Goal: Information Seeking & Learning: Learn about a topic

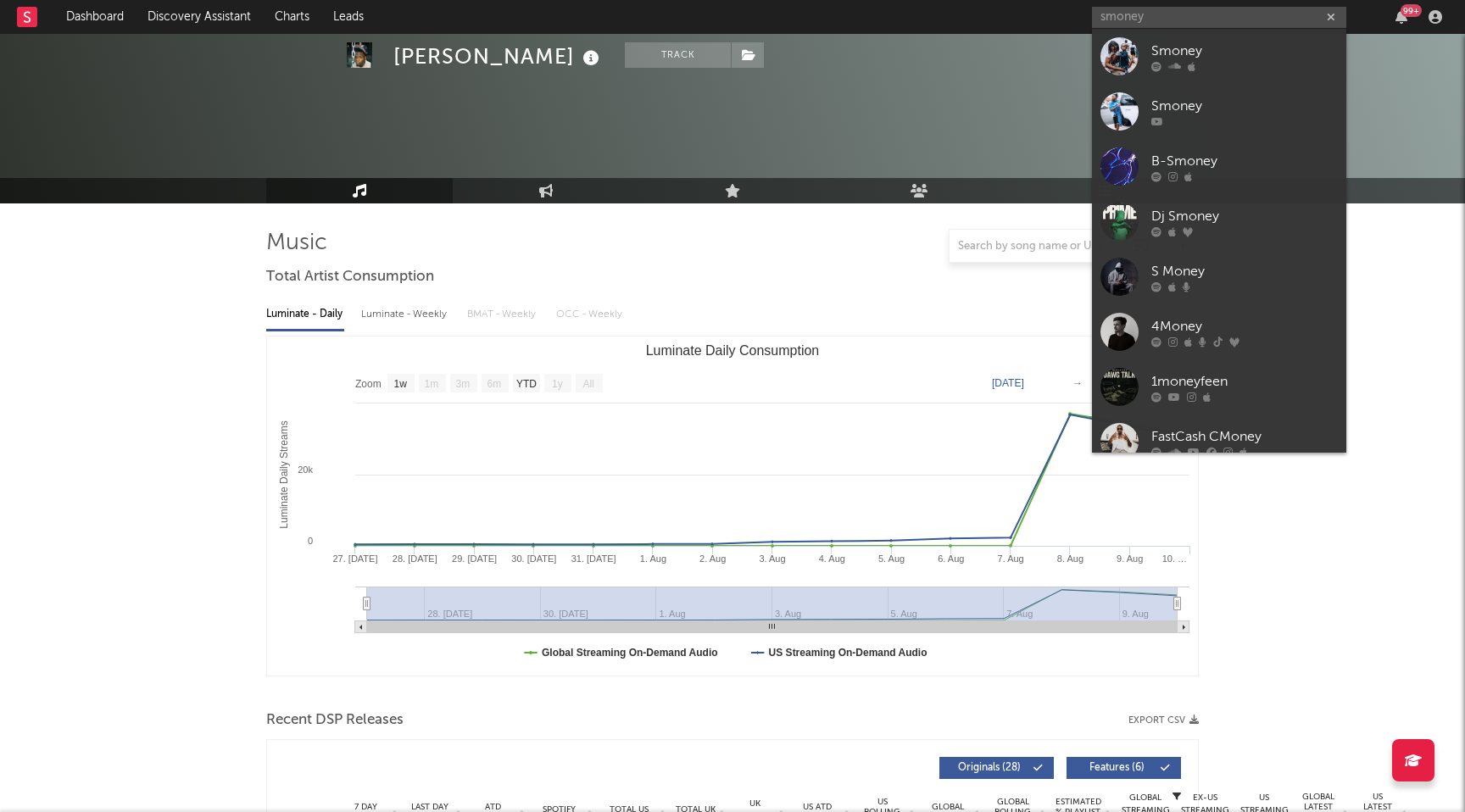
select select "1w"
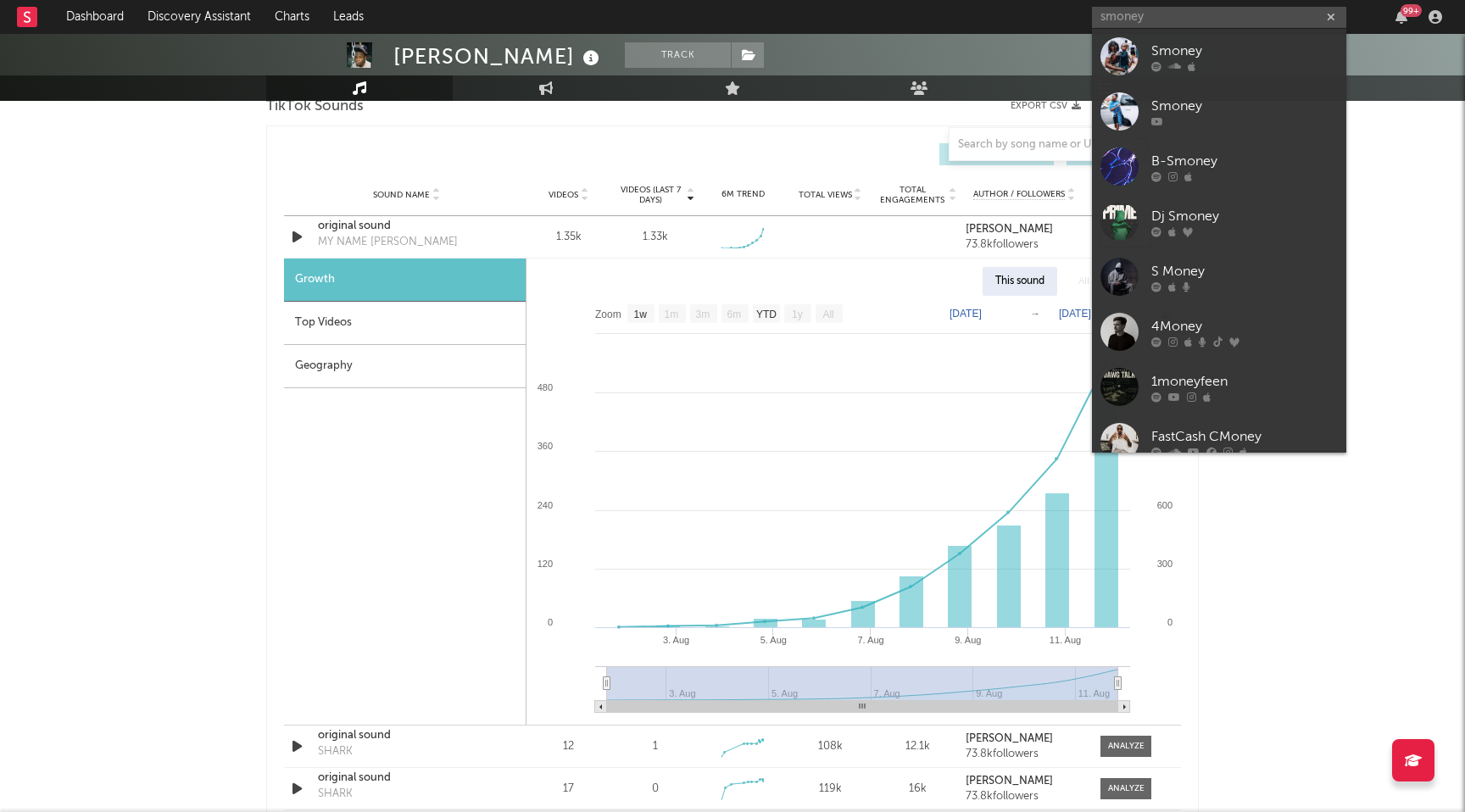
click at [1152, 21] on input "smoney" at bounding box center [1219, 17] width 254 height 21
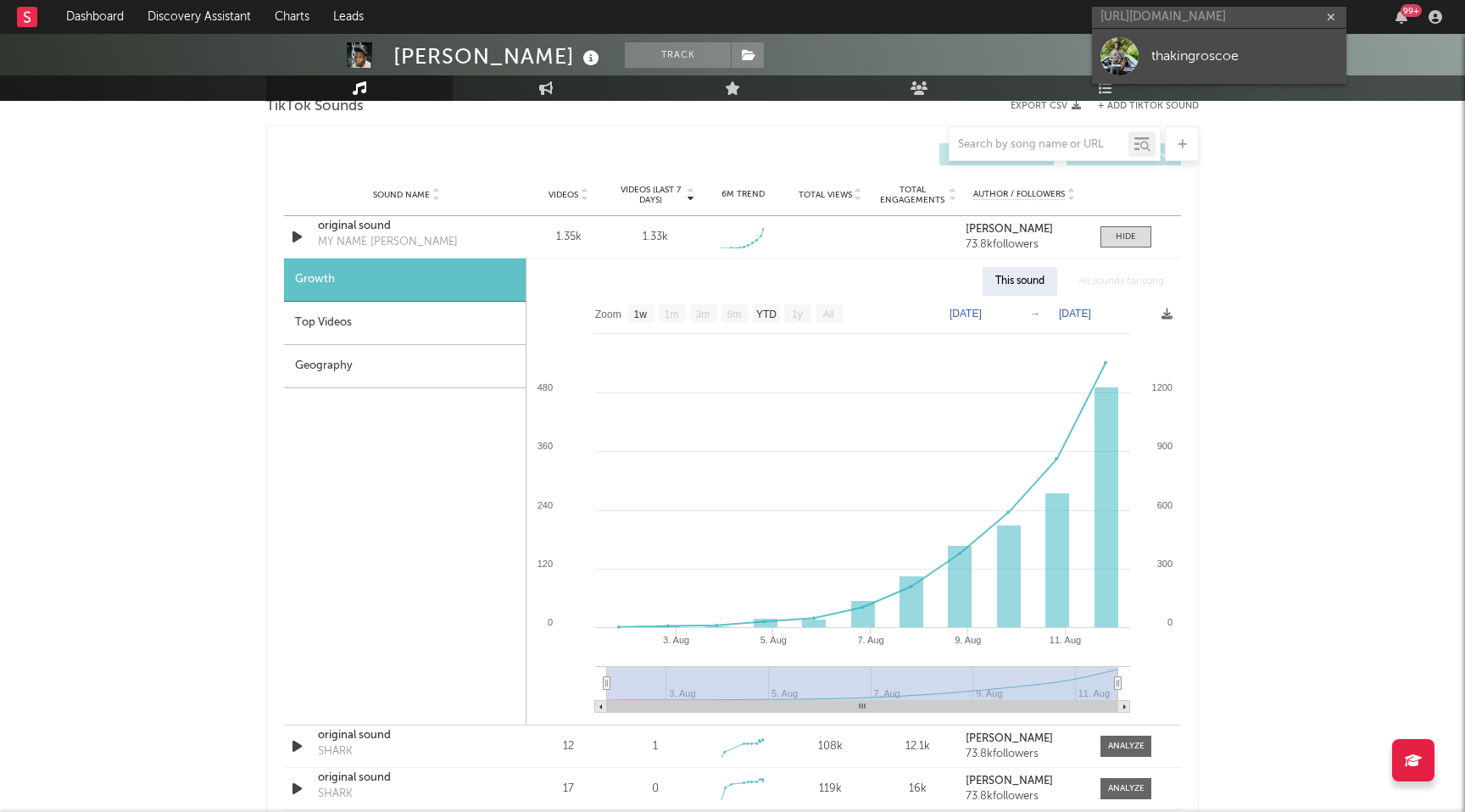
type input "[URL][DOMAIN_NAME]"
click at [1214, 44] on link "thakingroscoe" at bounding box center [1219, 57] width 254 height 55
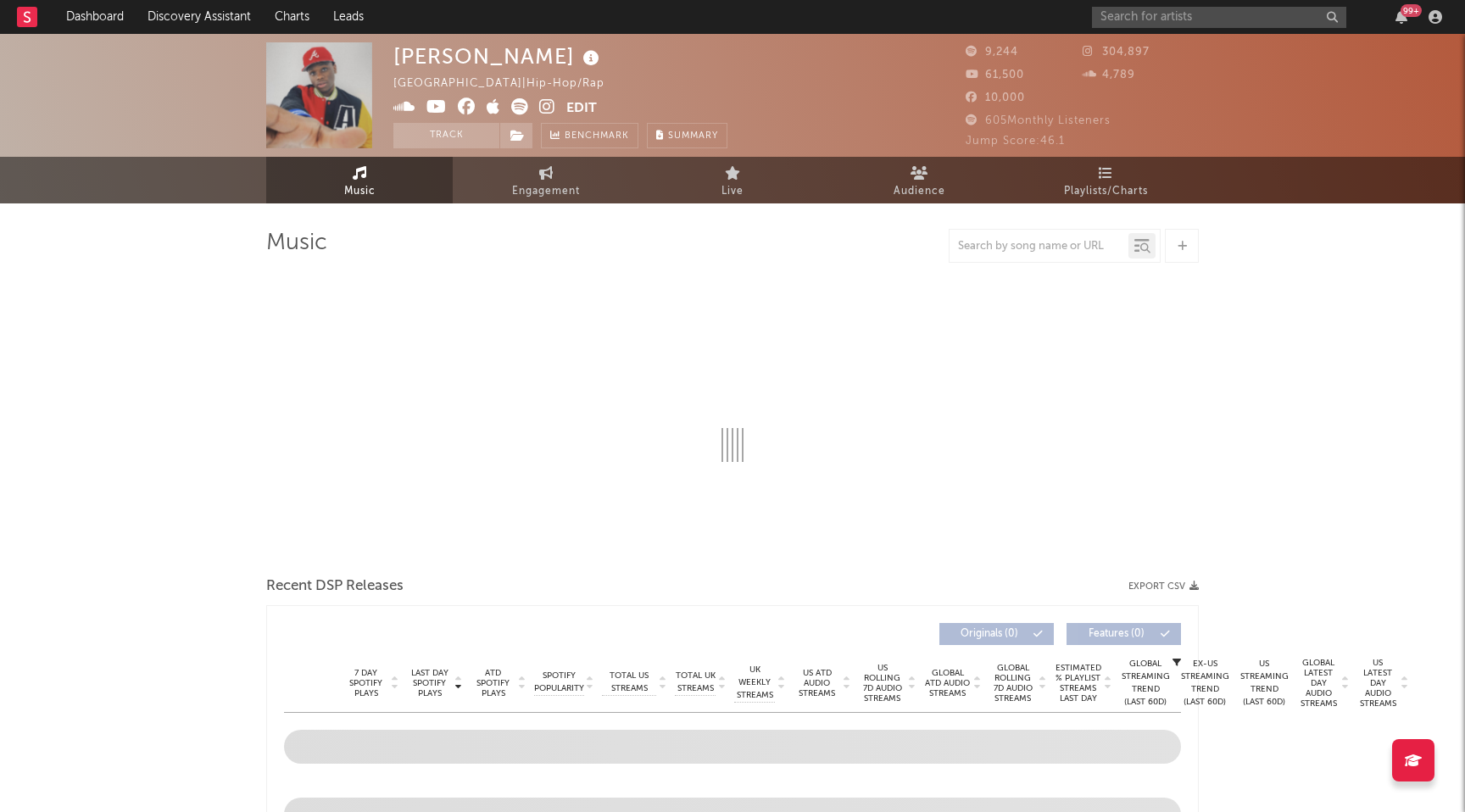
select select "1w"
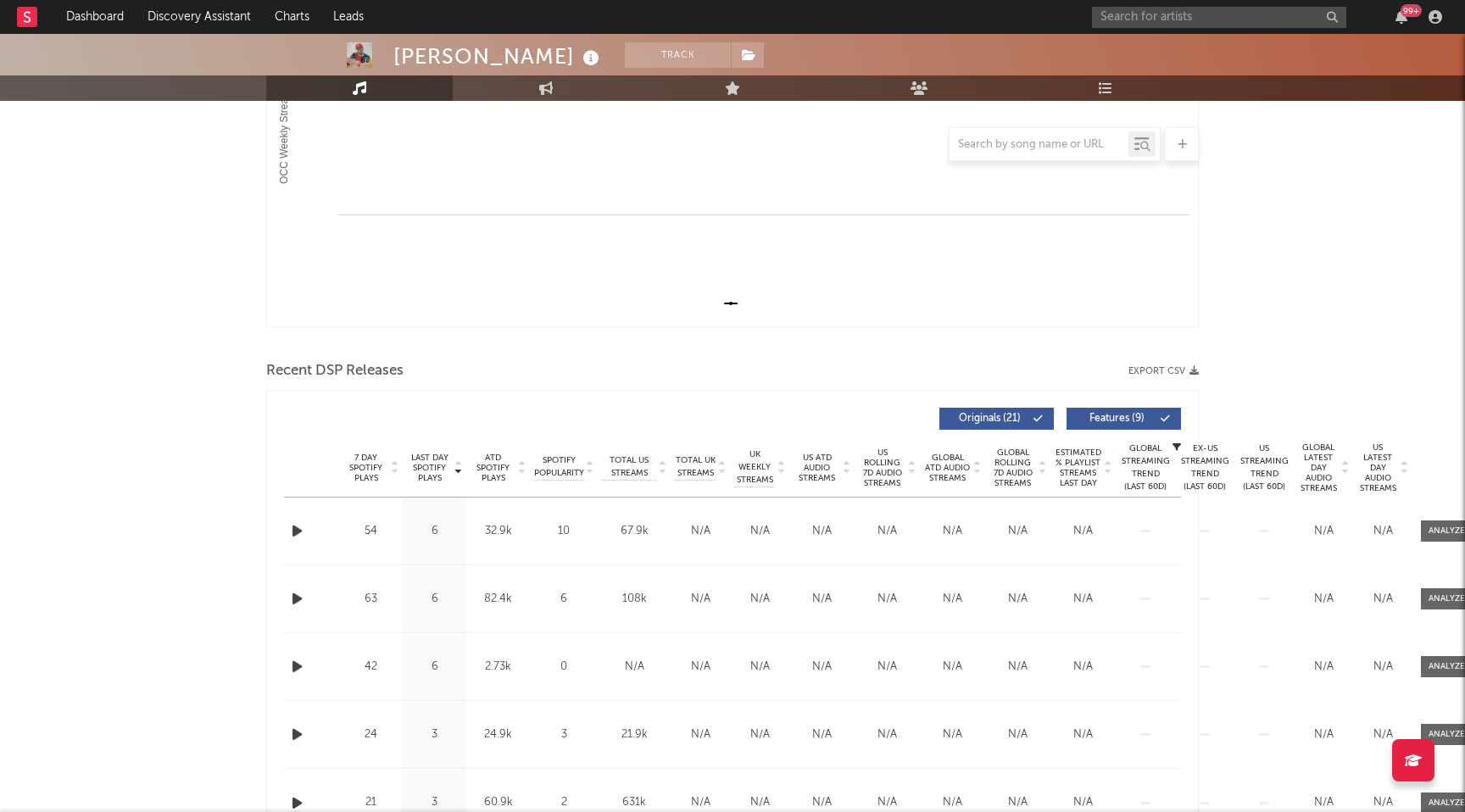
scroll to position [392, 0]
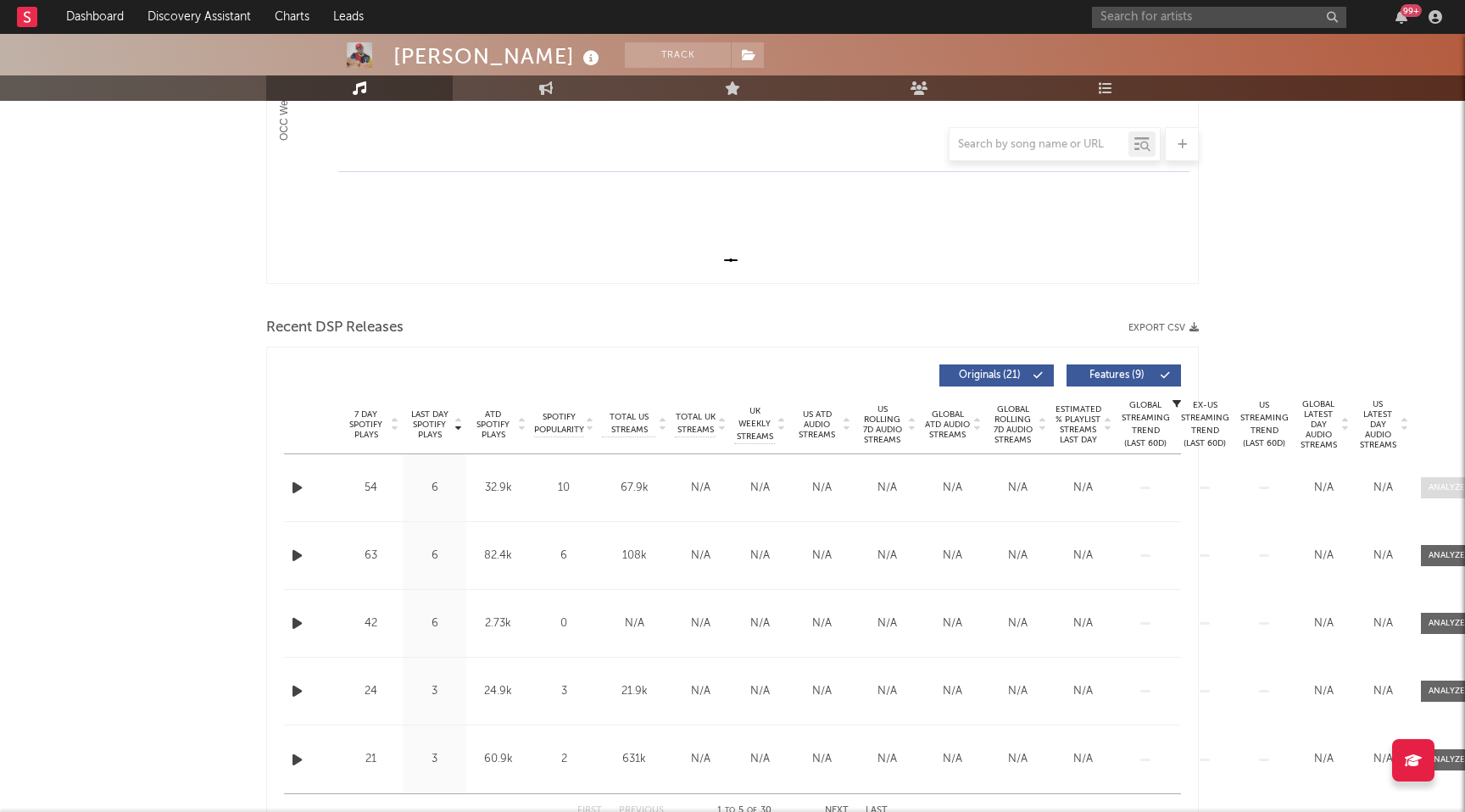
click at [1436, 485] on div at bounding box center [1446, 487] width 37 height 13
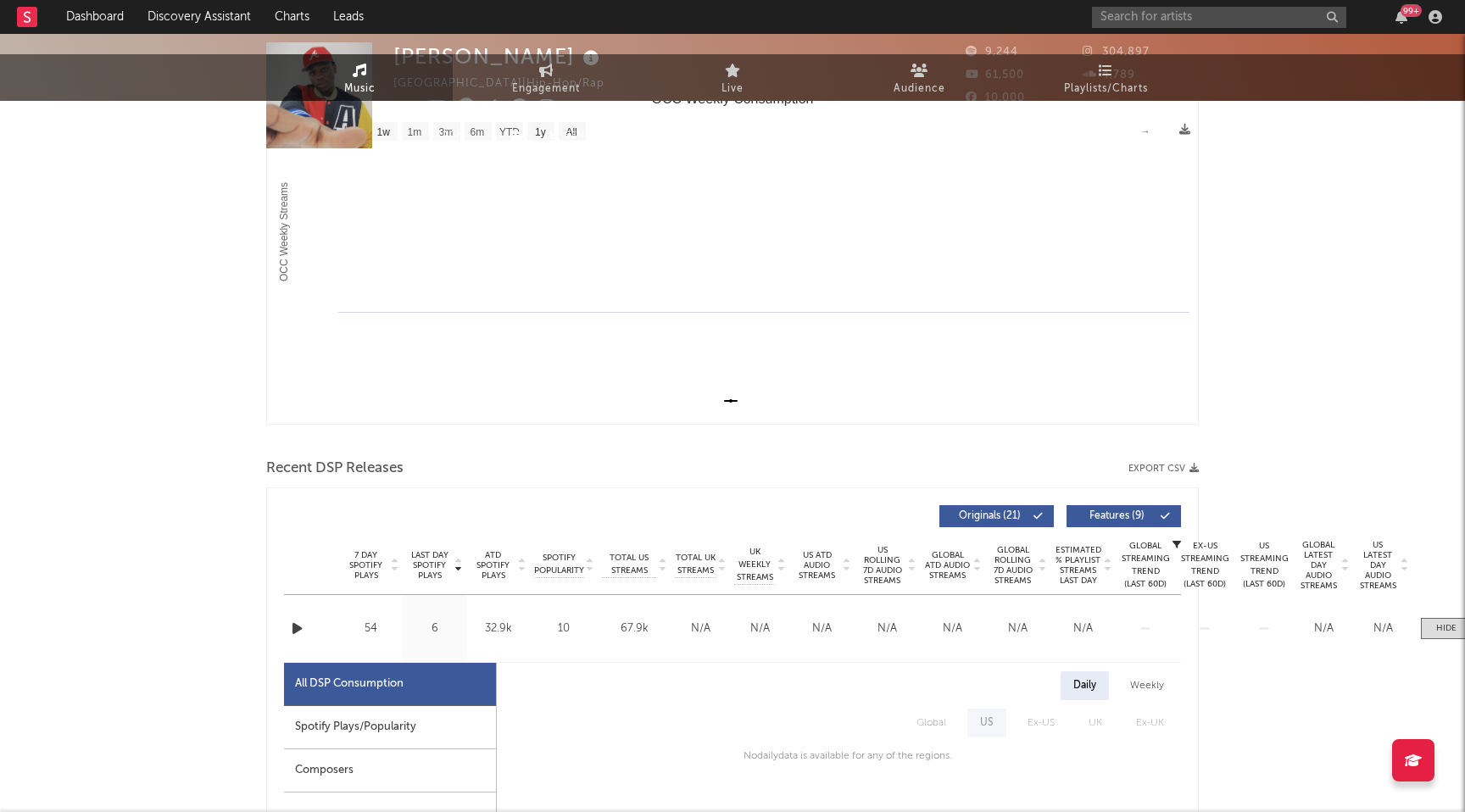
scroll to position [0, 0]
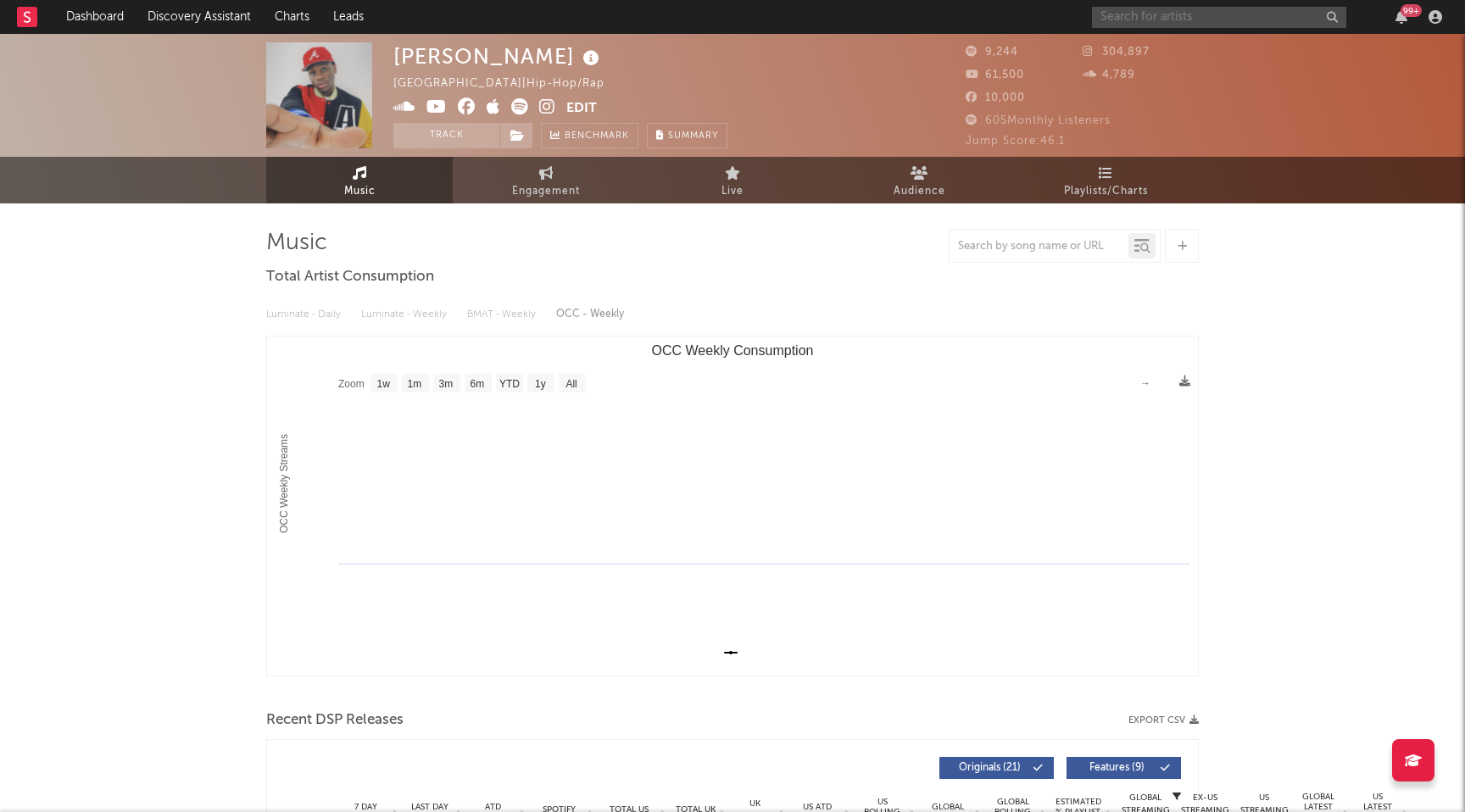
click at [1149, 23] on input "text" at bounding box center [1219, 17] width 254 height 21
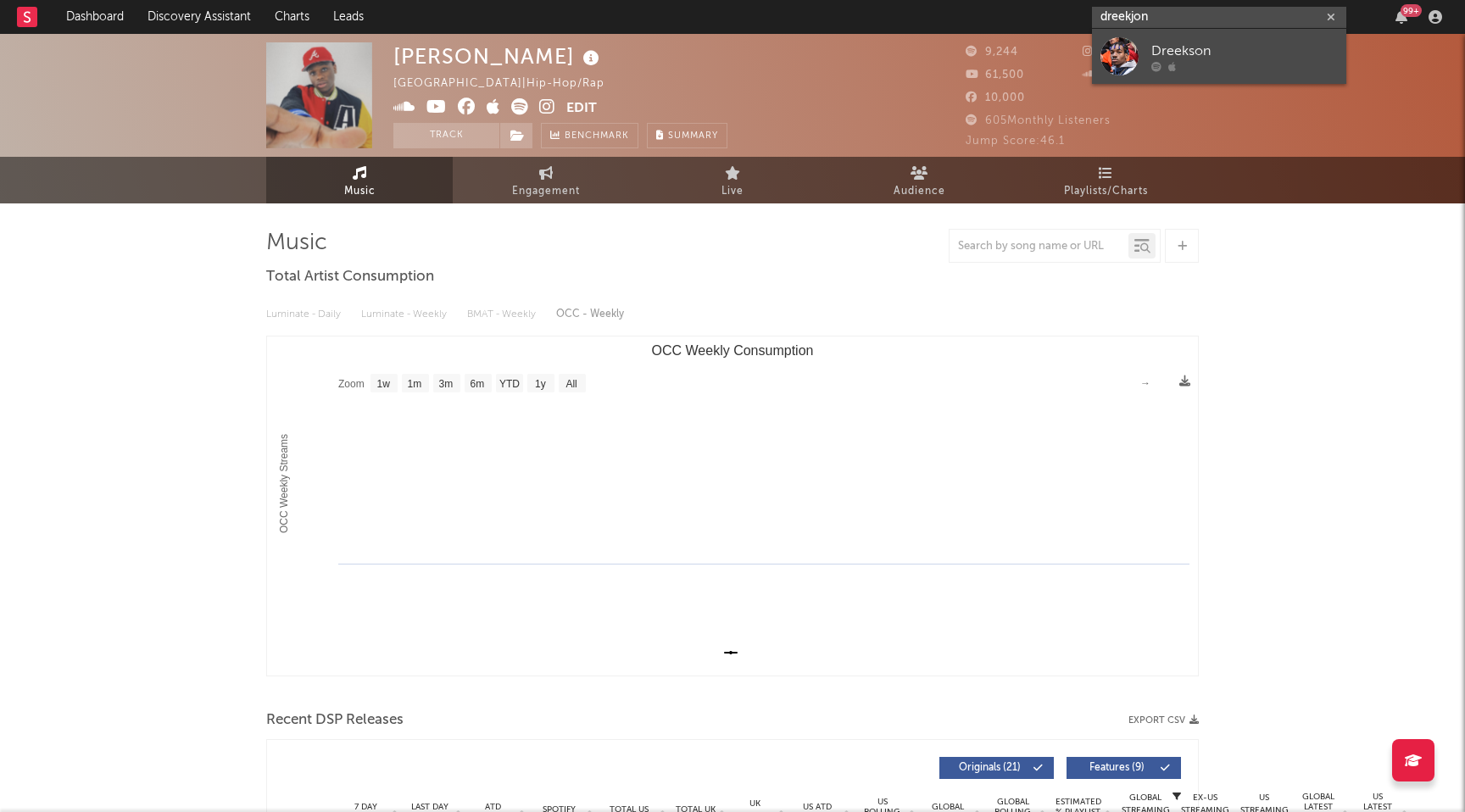
type input "dreekjon"
click at [1193, 39] on link "Dreekson" at bounding box center [1219, 57] width 254 height 55
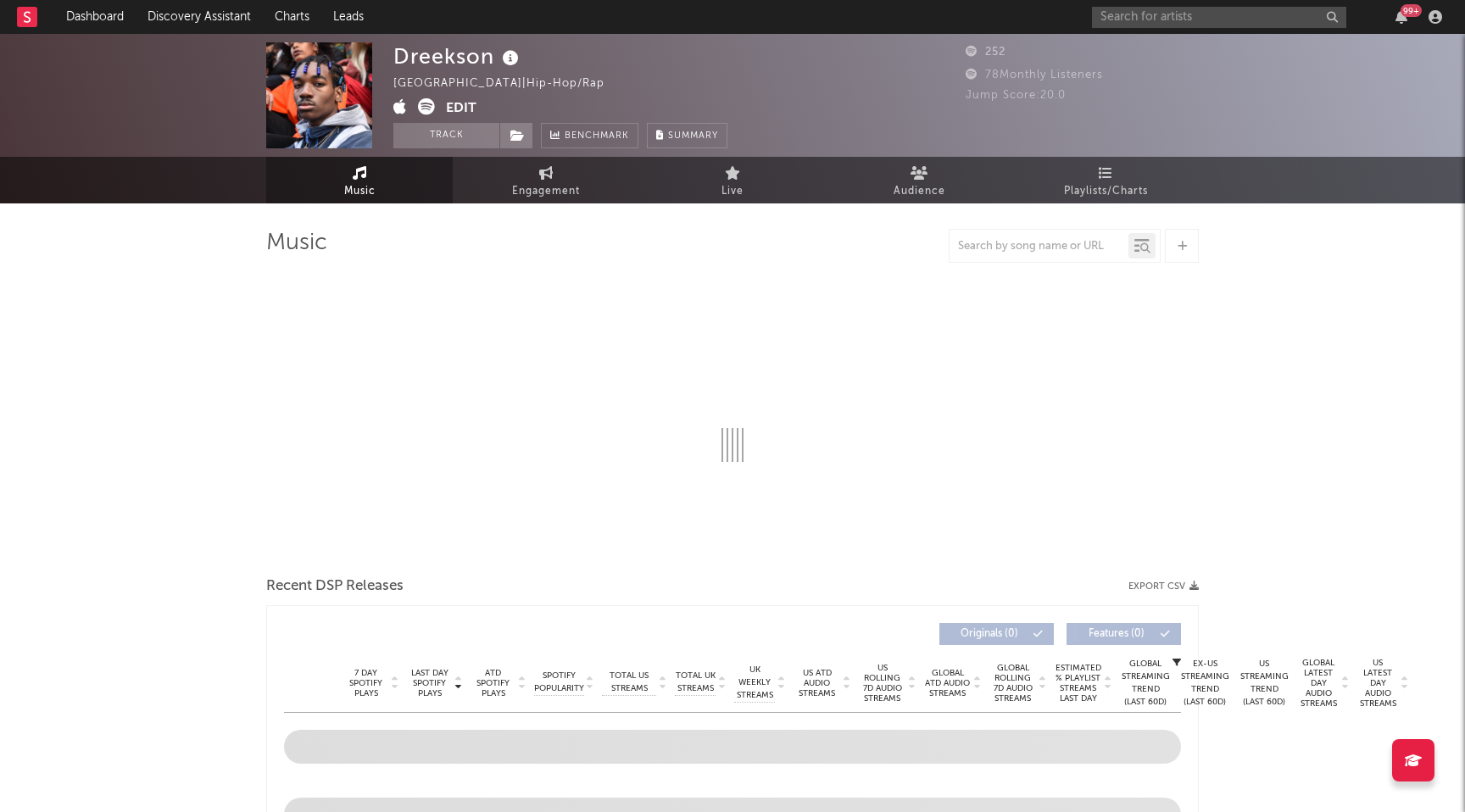
select select "1w"
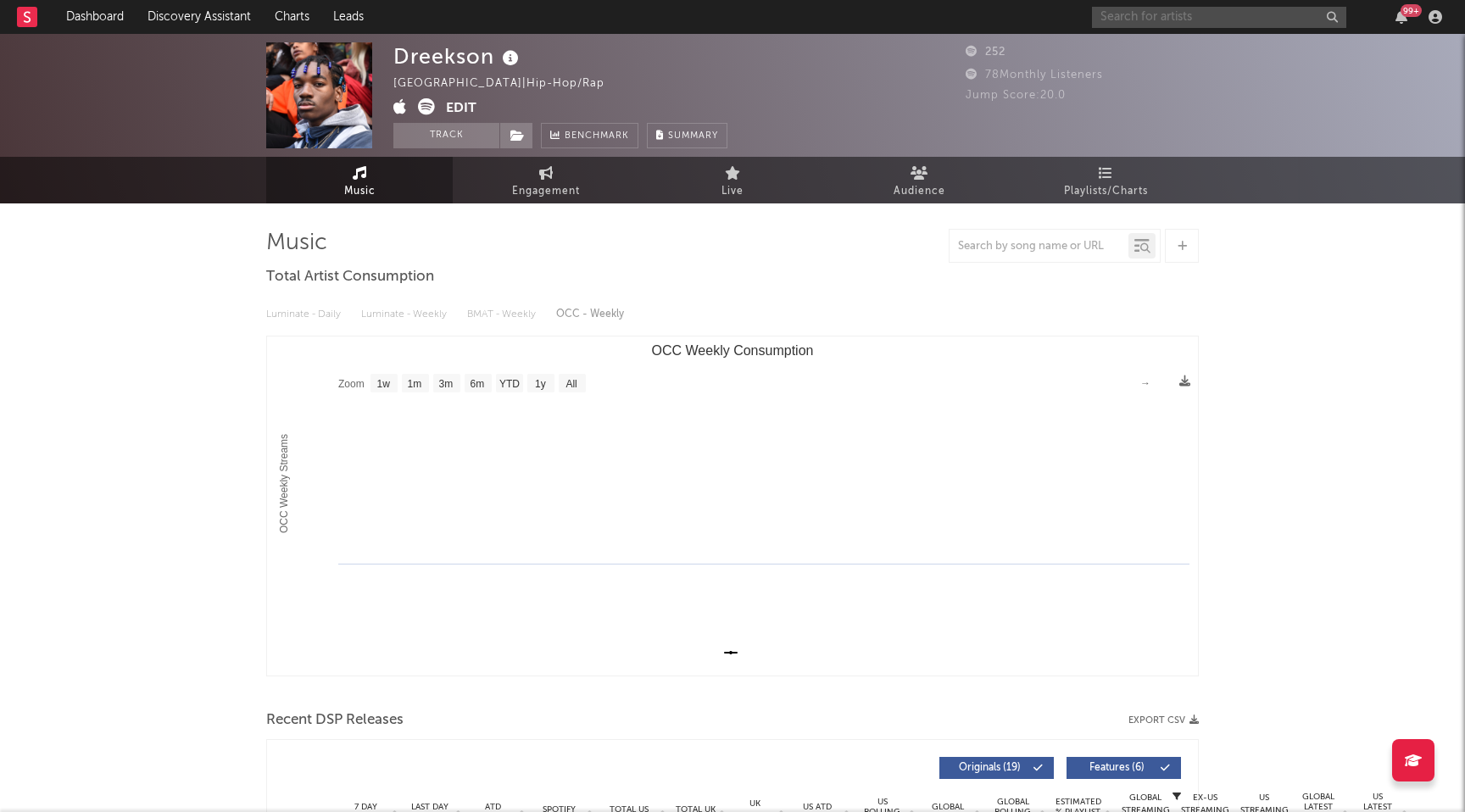
click at [1141, 17] on input "text" at bounding box center [1219, 17] width 254 height 21
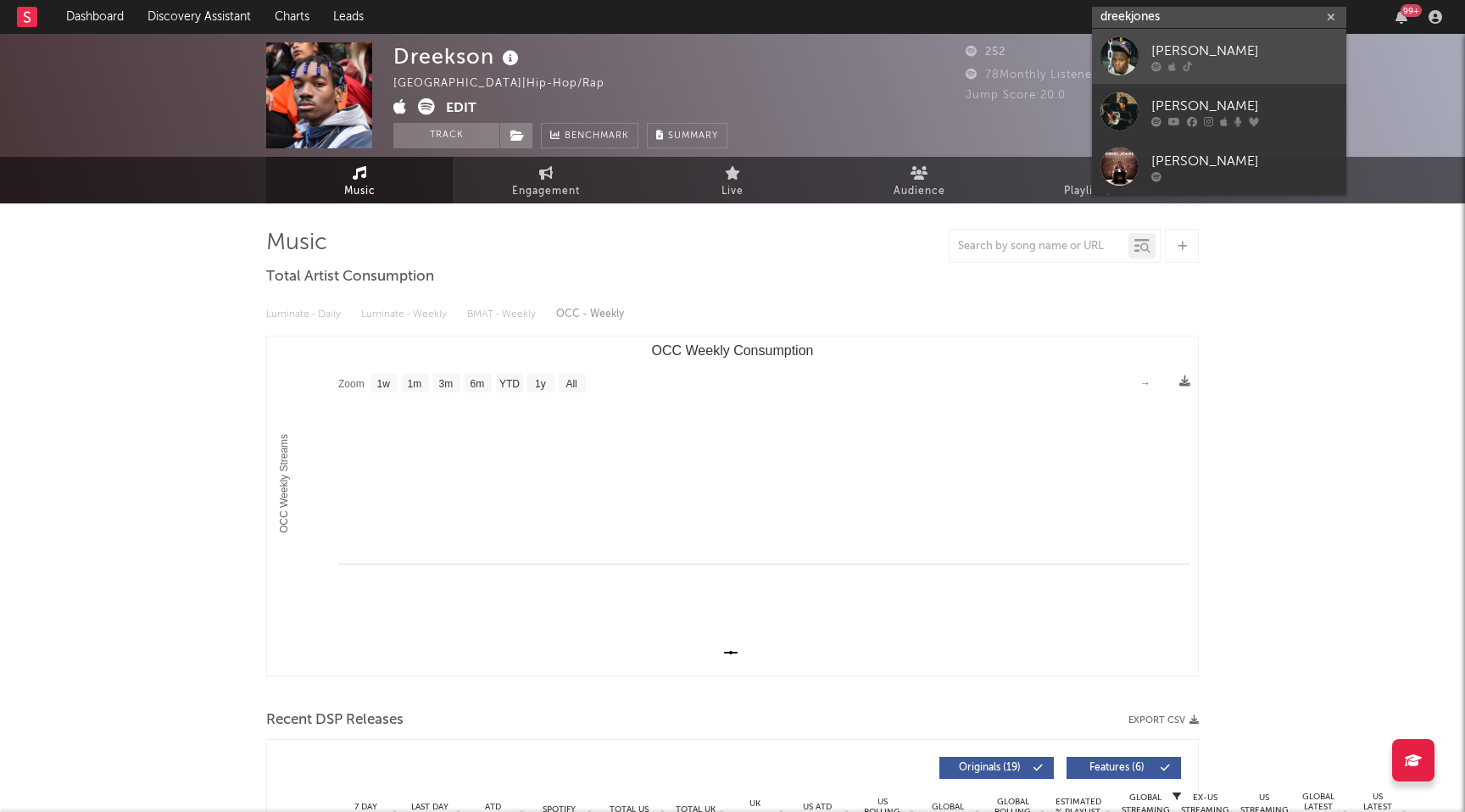
type input "dreekjones"
click at [1194, 50] on div "[PERSON_NAME]" at bounding box center [1245, 51] width 187 height 21
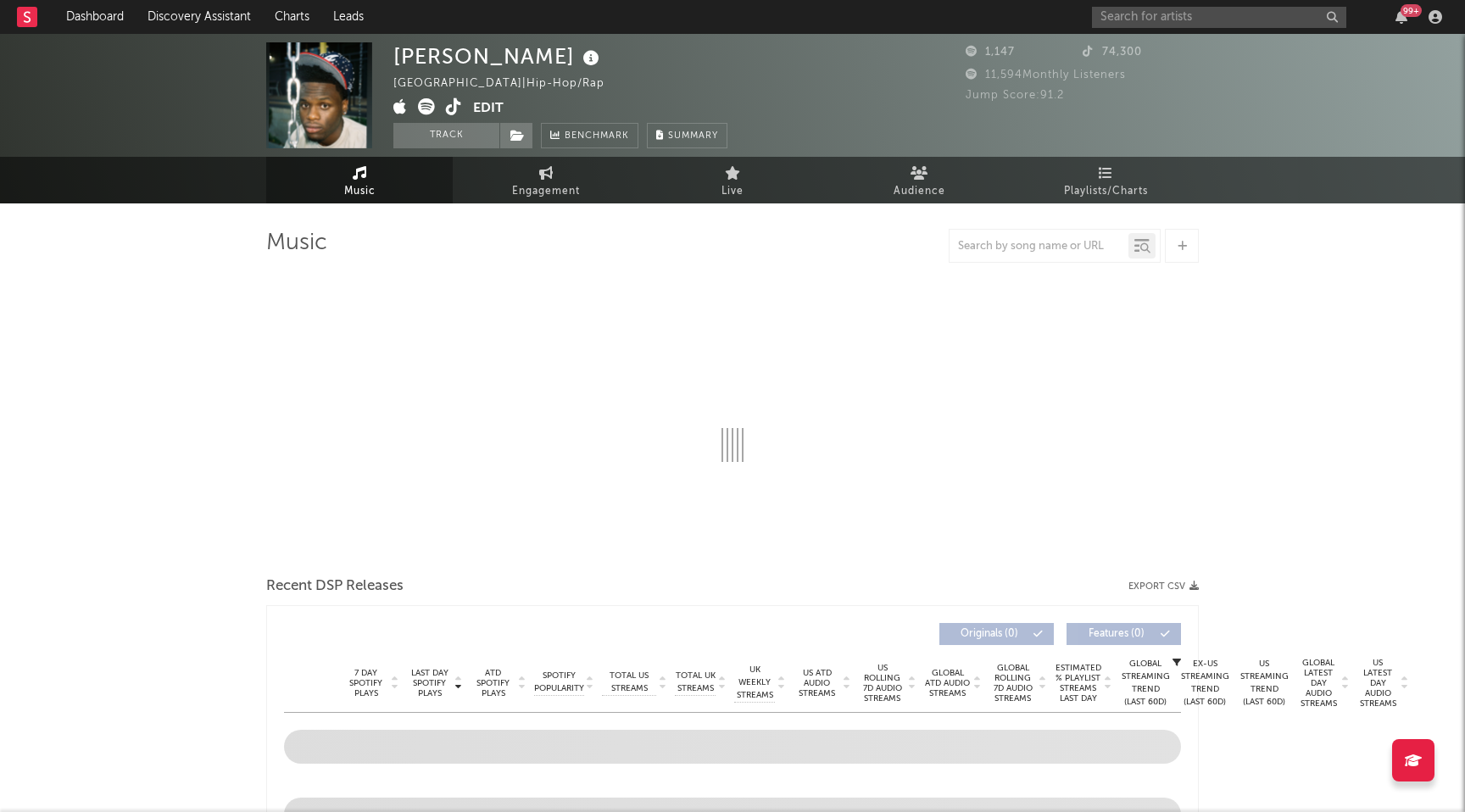
select select "1w"
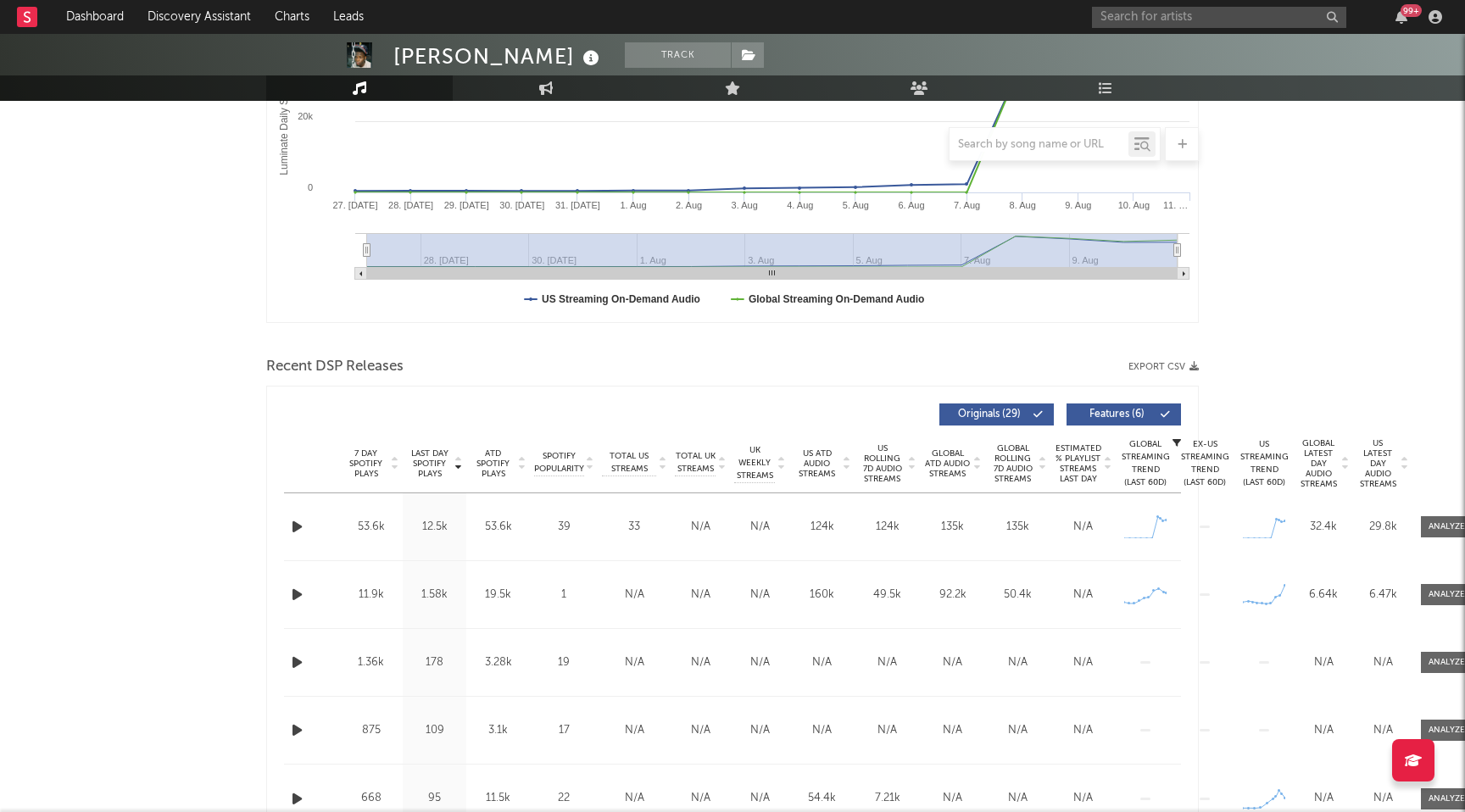
scroll to position [359, 0]
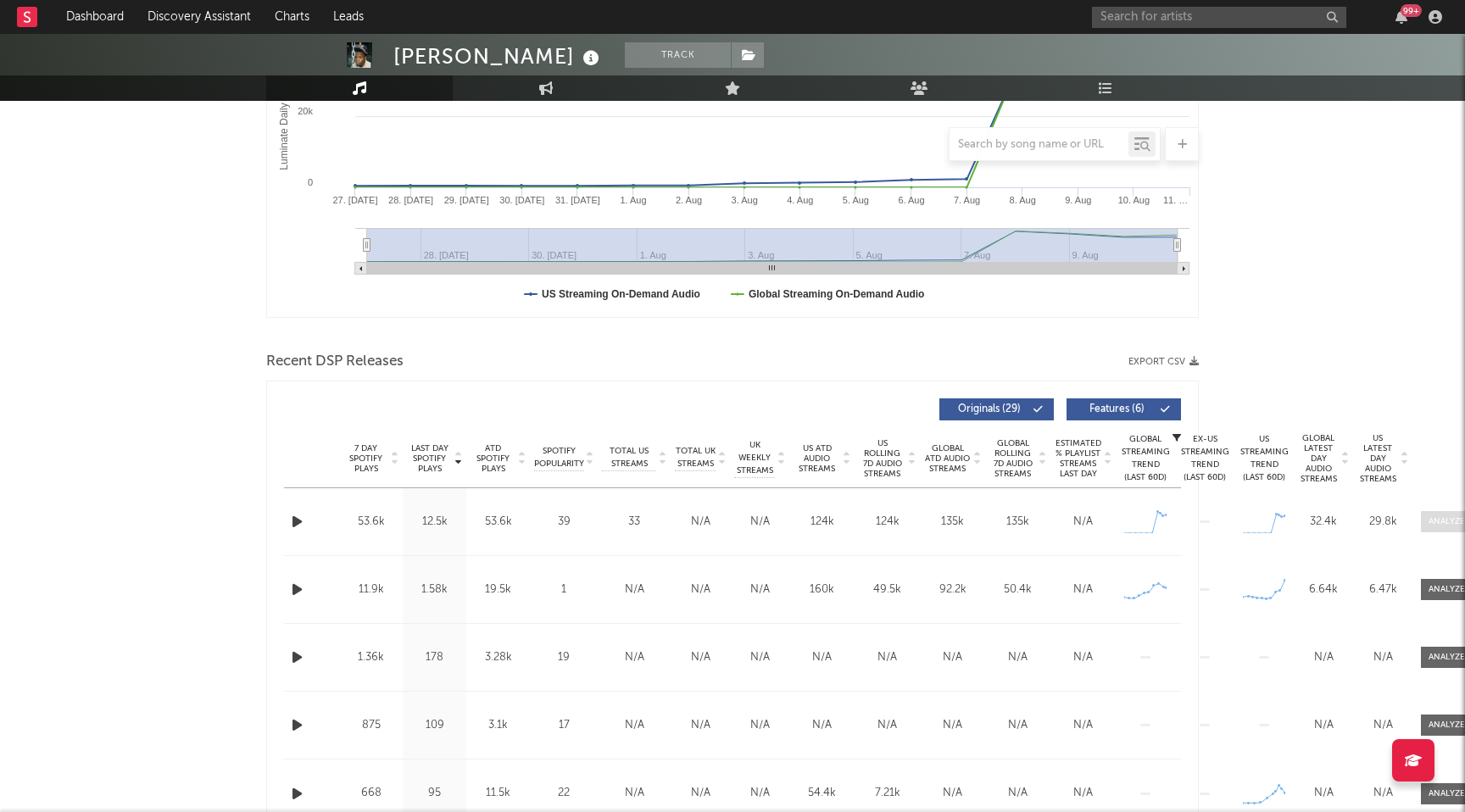
click at [1438, 524] on div at bounding box center [1446, 522] width 37 height 13
select select "1w"
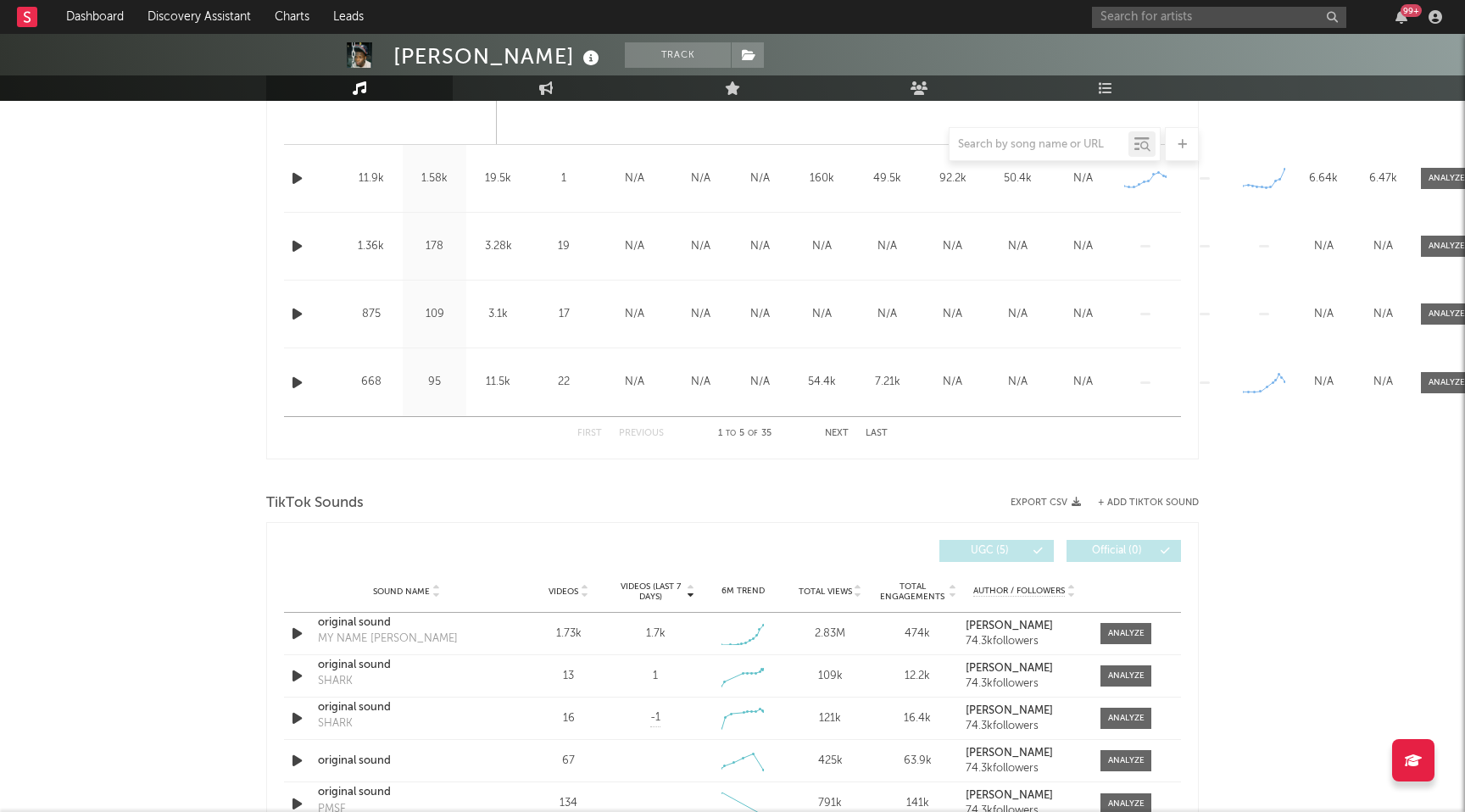
scroll to position [1626, 0]
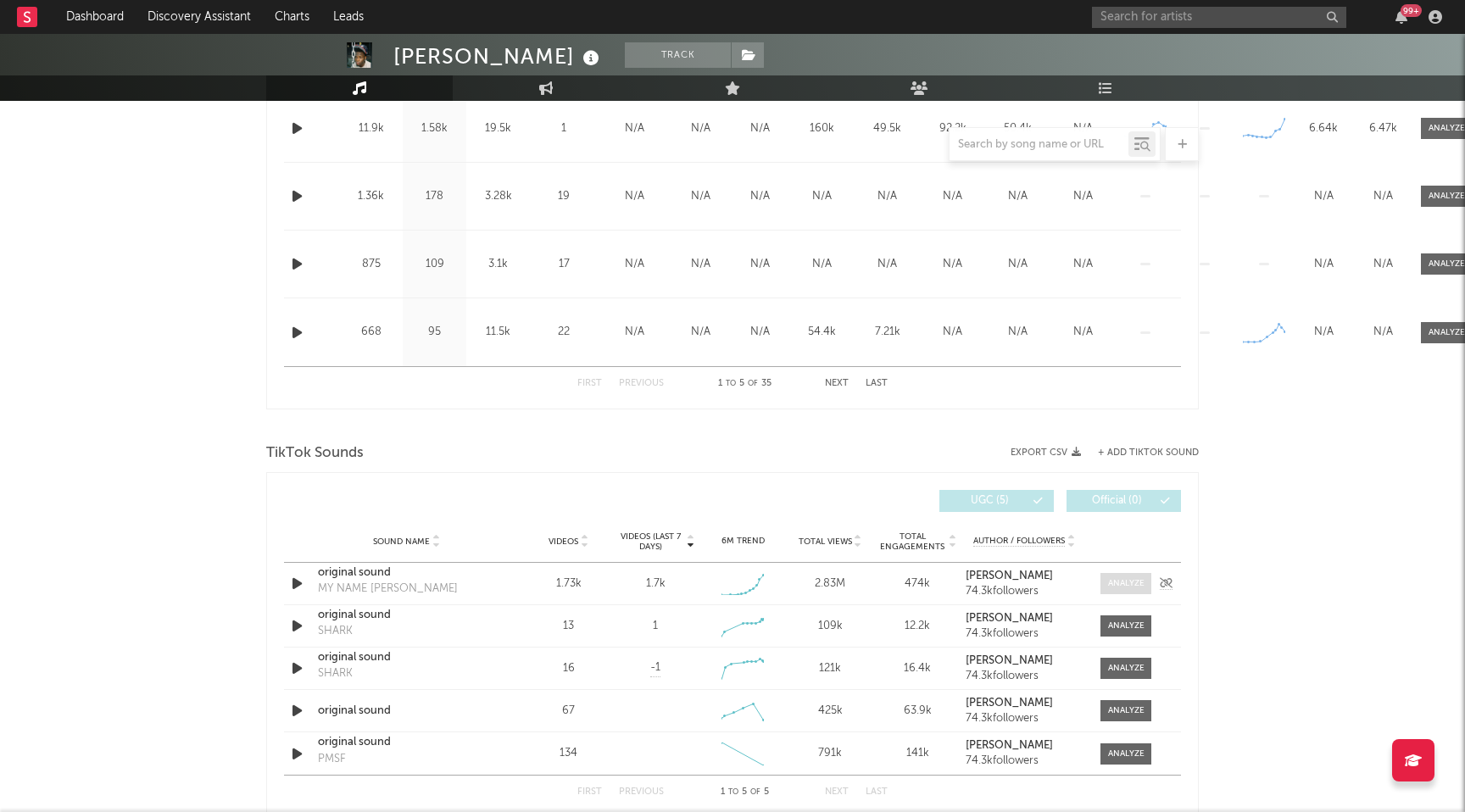
click at [1143, 590] on span at bounding box center [1125, 583] width 51 height 21
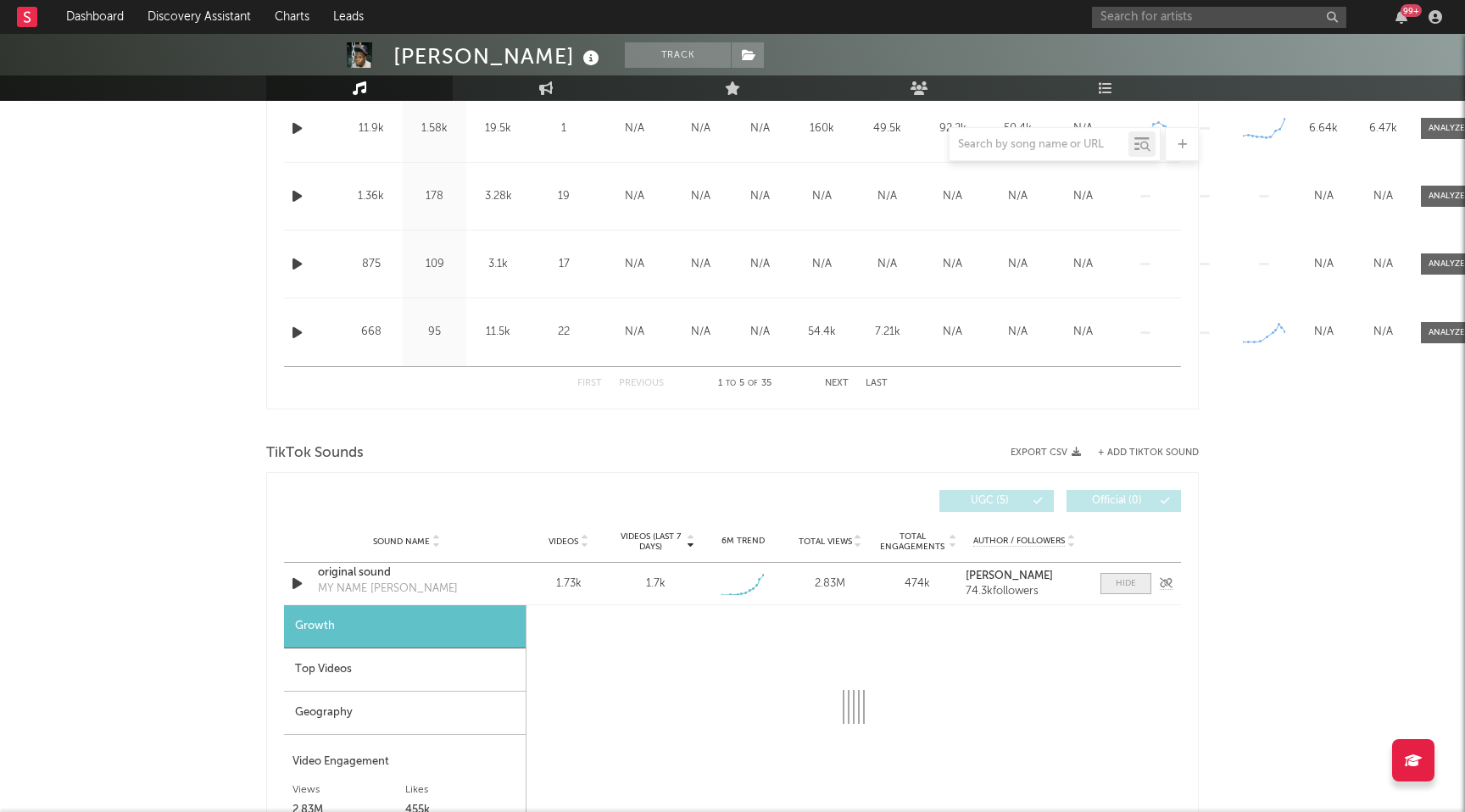
select select "1w"
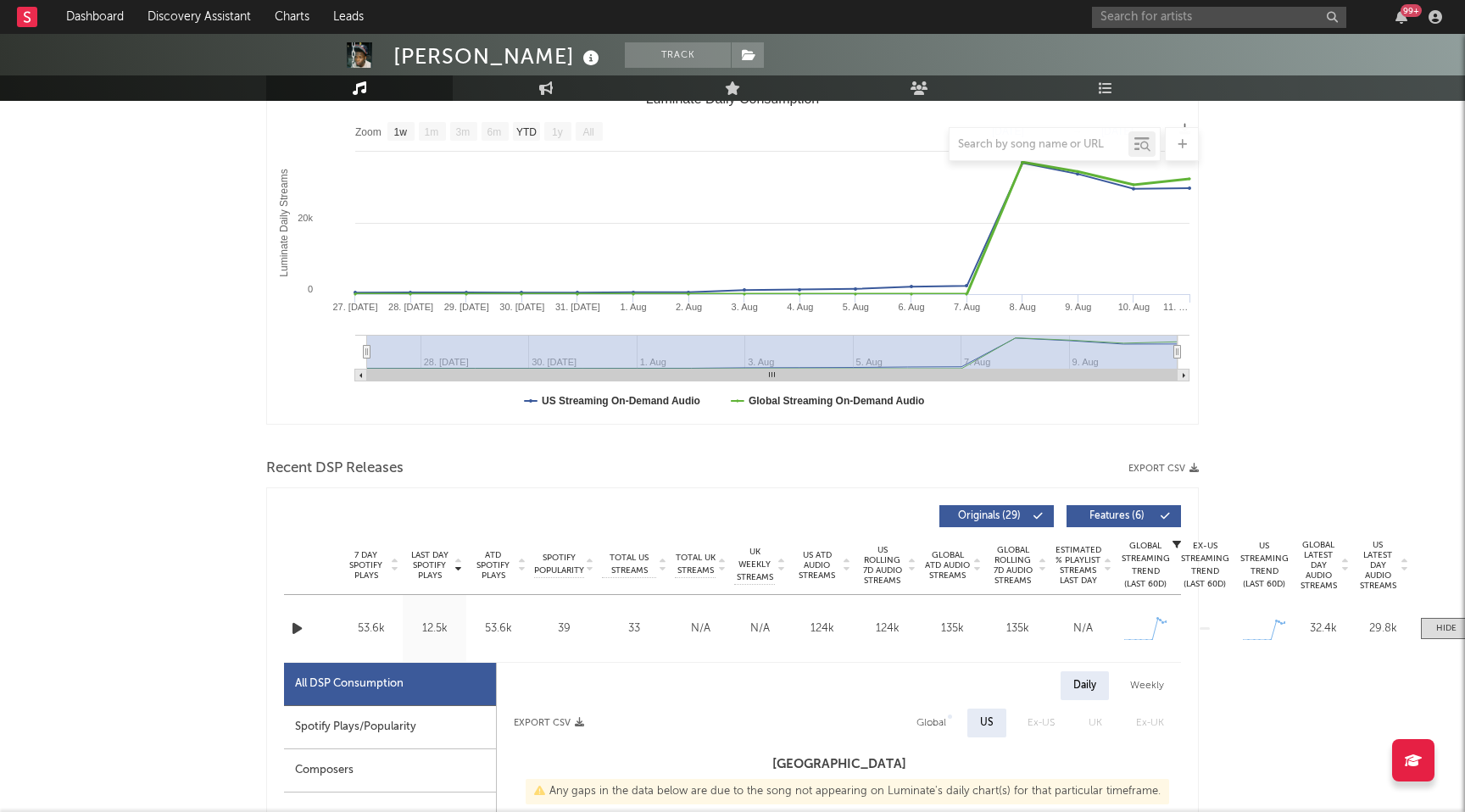
scroll to position [0, 0]
